Goal: Transaction & Acquisition: Obtain resource

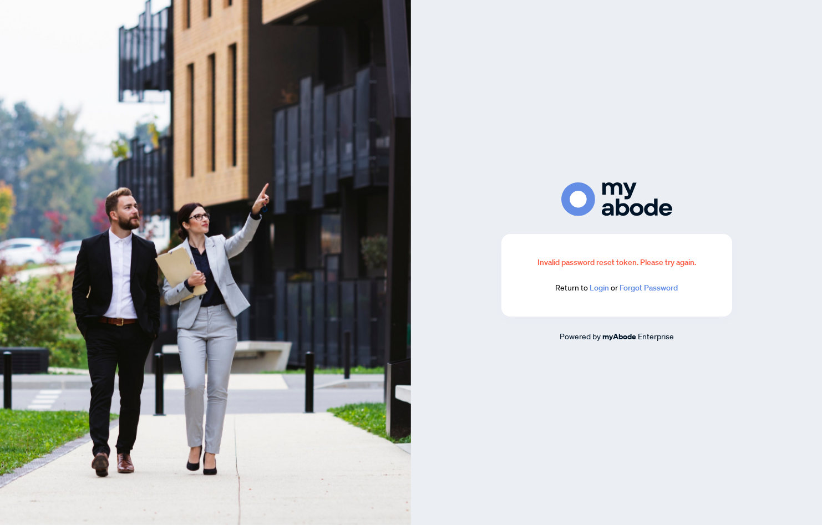
click at [601, 291] on link "Login" at bounding box center [599, 288] width 19 height 10
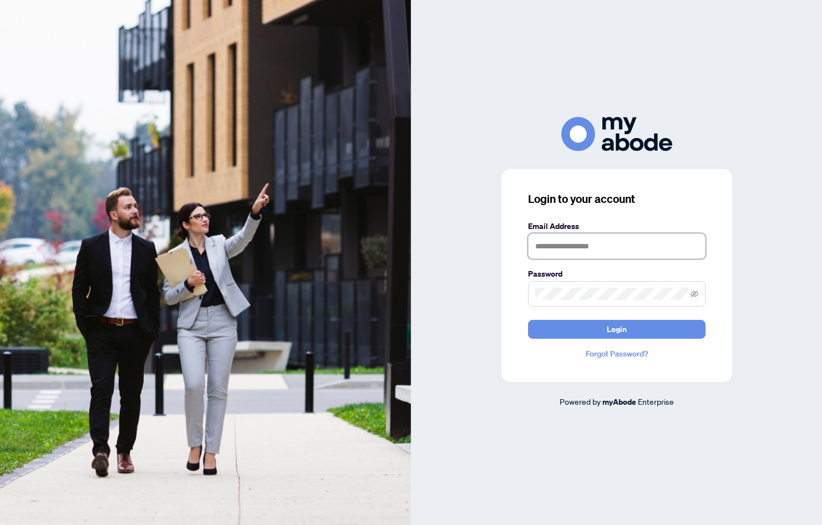
type input "**********"
click at [589, 323] on button "Login" at bounding box center [617, 329] width 178 height 19
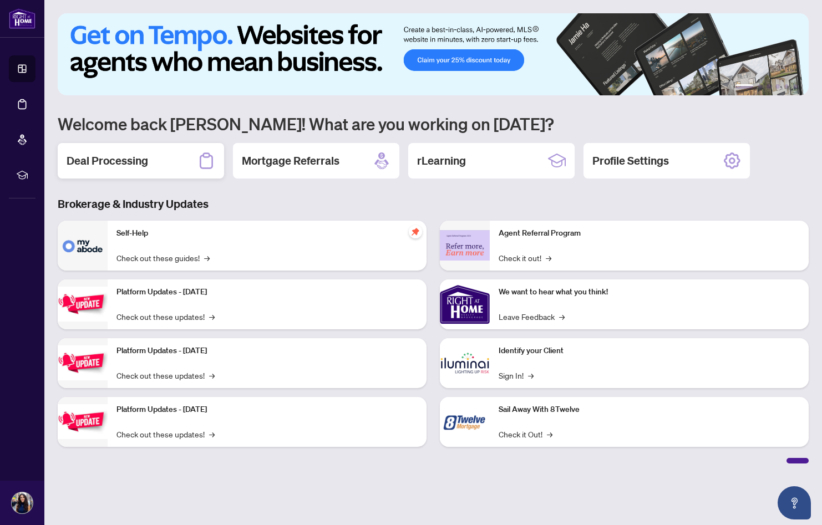
click at [124, 166] on h2 "Deal Processing" at bounding box center [108, 161] width 82 height 16
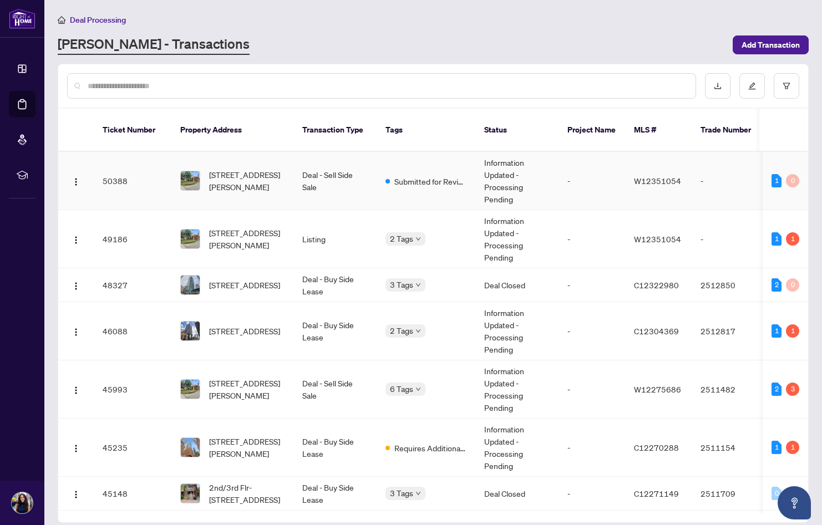
click at [615, 176] on td "-" at bounding box center [592, 181] width 67 height 58
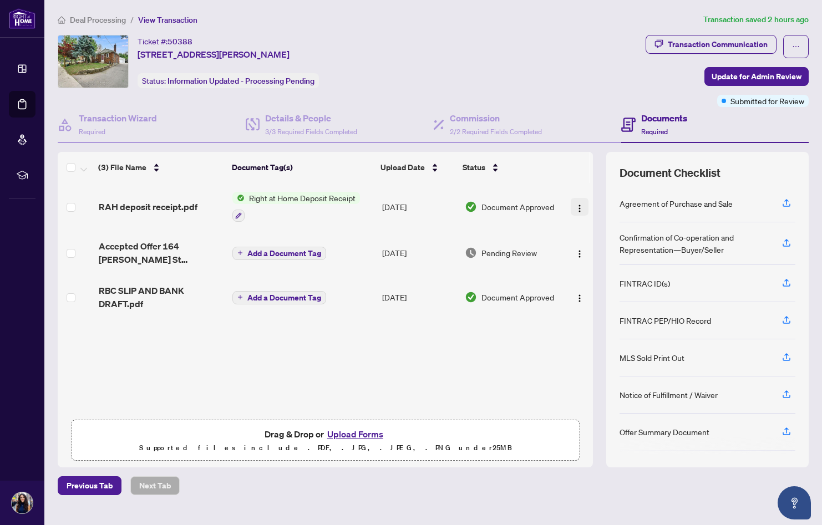
click at [575, 207] on img "button" at bounding box center [579, 208] width 9 height 9
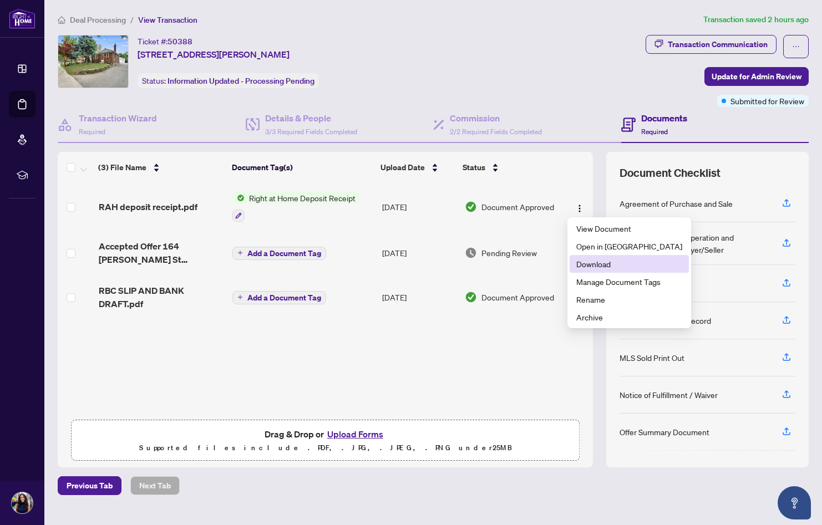
click at [592, 265] on span "Download" at bounding box center [630, 264] width 106 height 12
